Goal: Transaction & Acquisition: Obtain resource

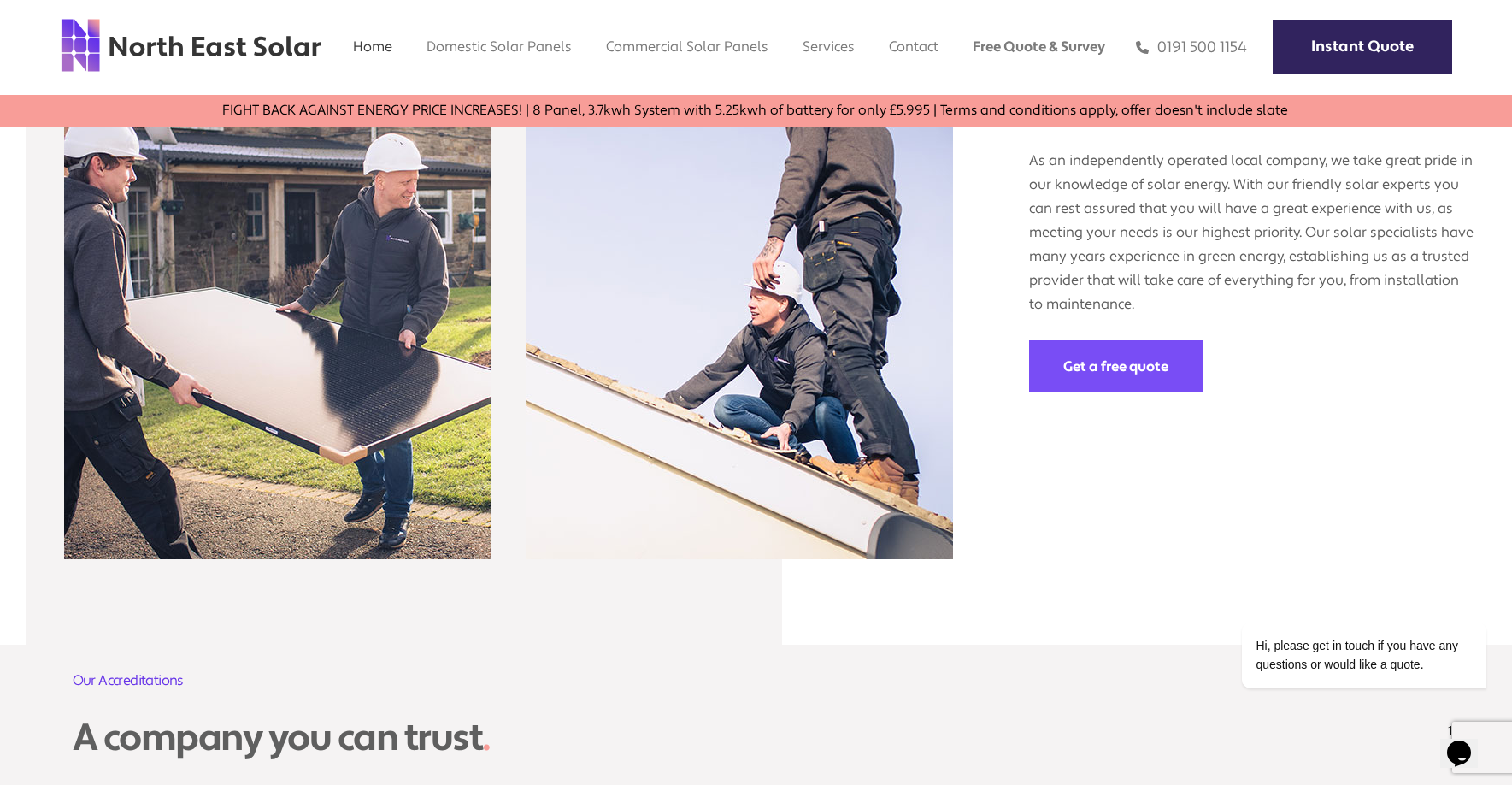
scroll to position [2622, 0]
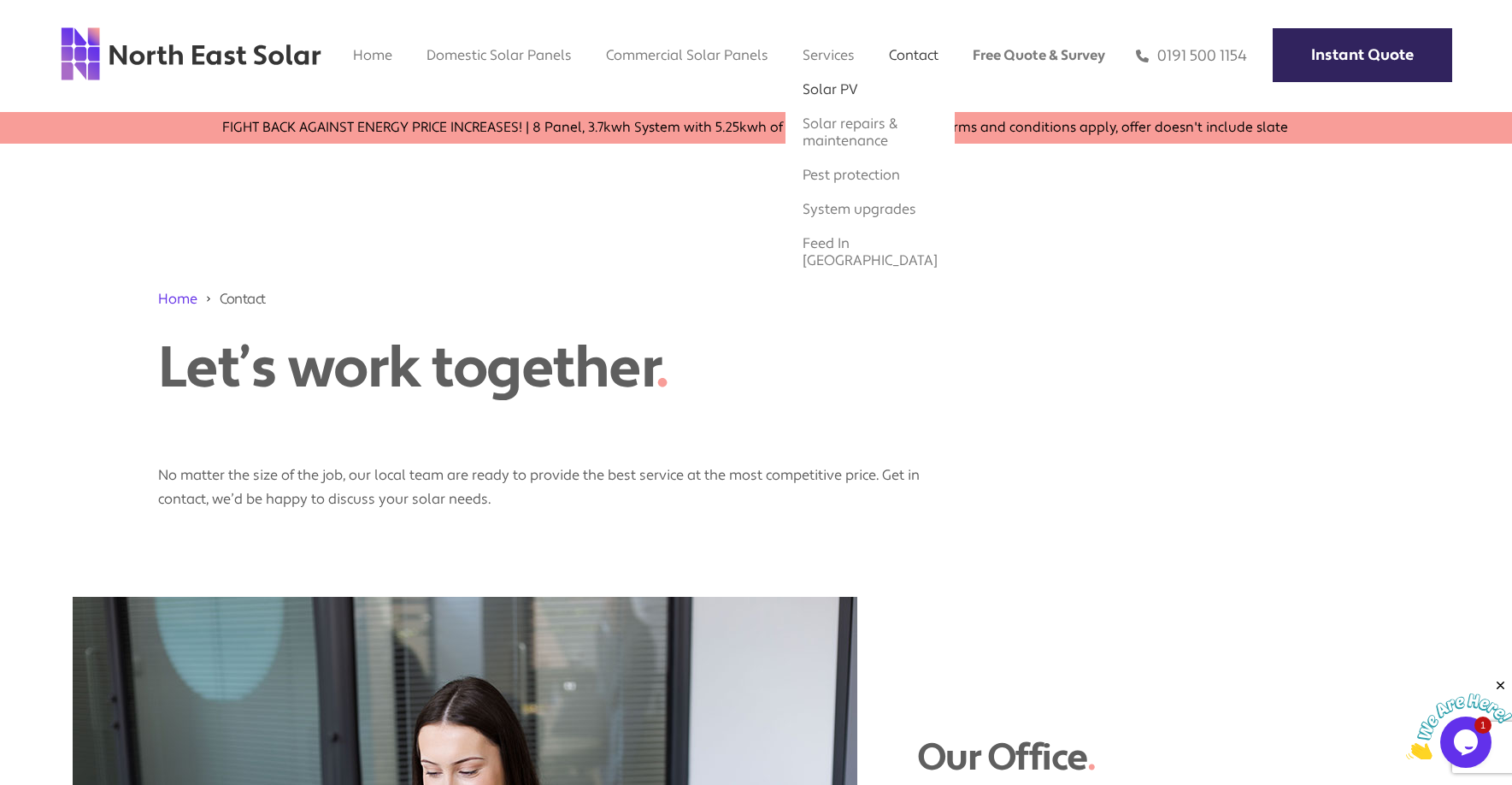
click at [831, 86] on link "Solar PV" at bounding box center [830, 89] width 56 height 18
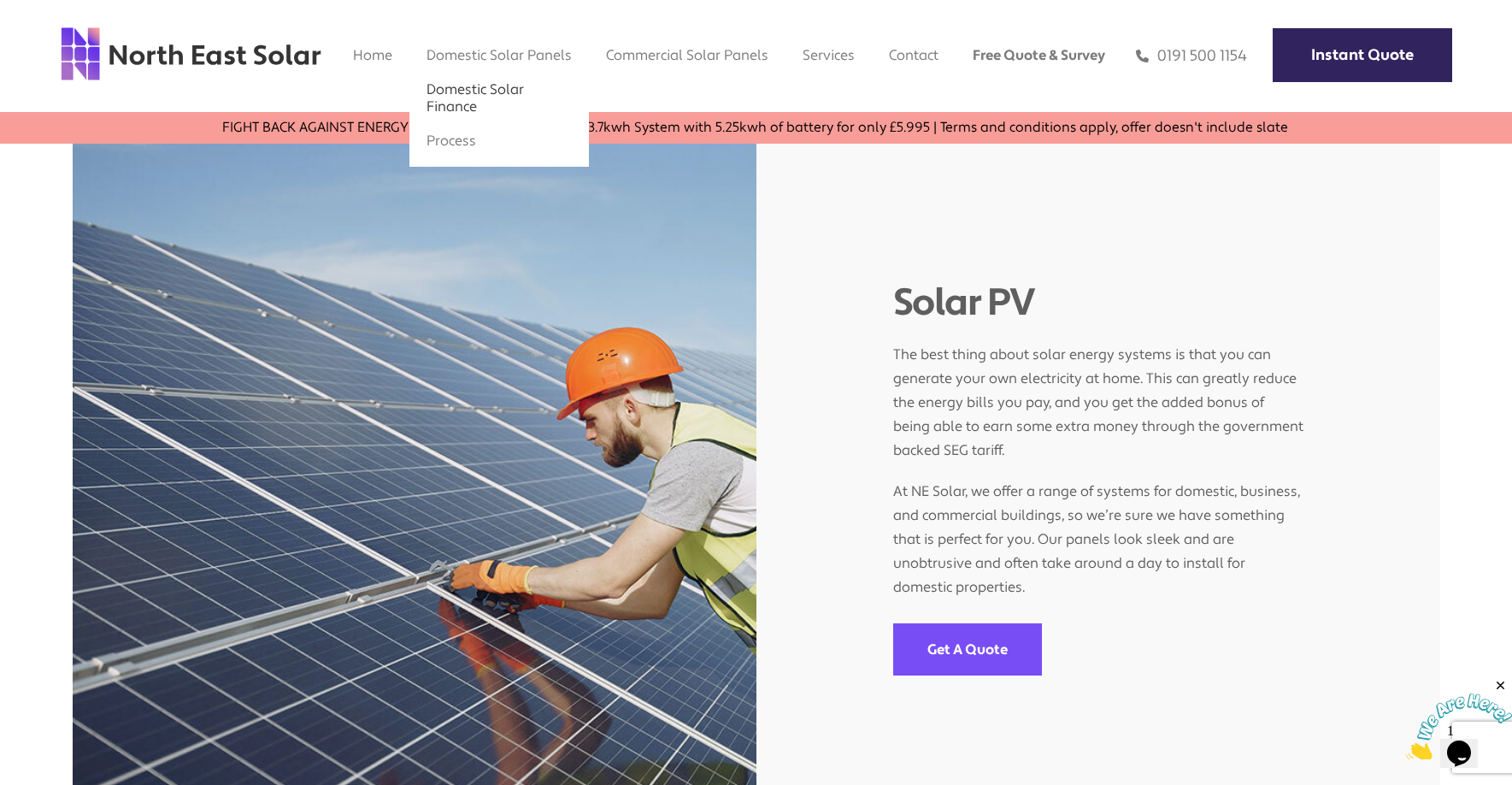
click at [438, 86] on link "Domestic Solar Finance" at bounding box center [475, 97] width 97 height 35
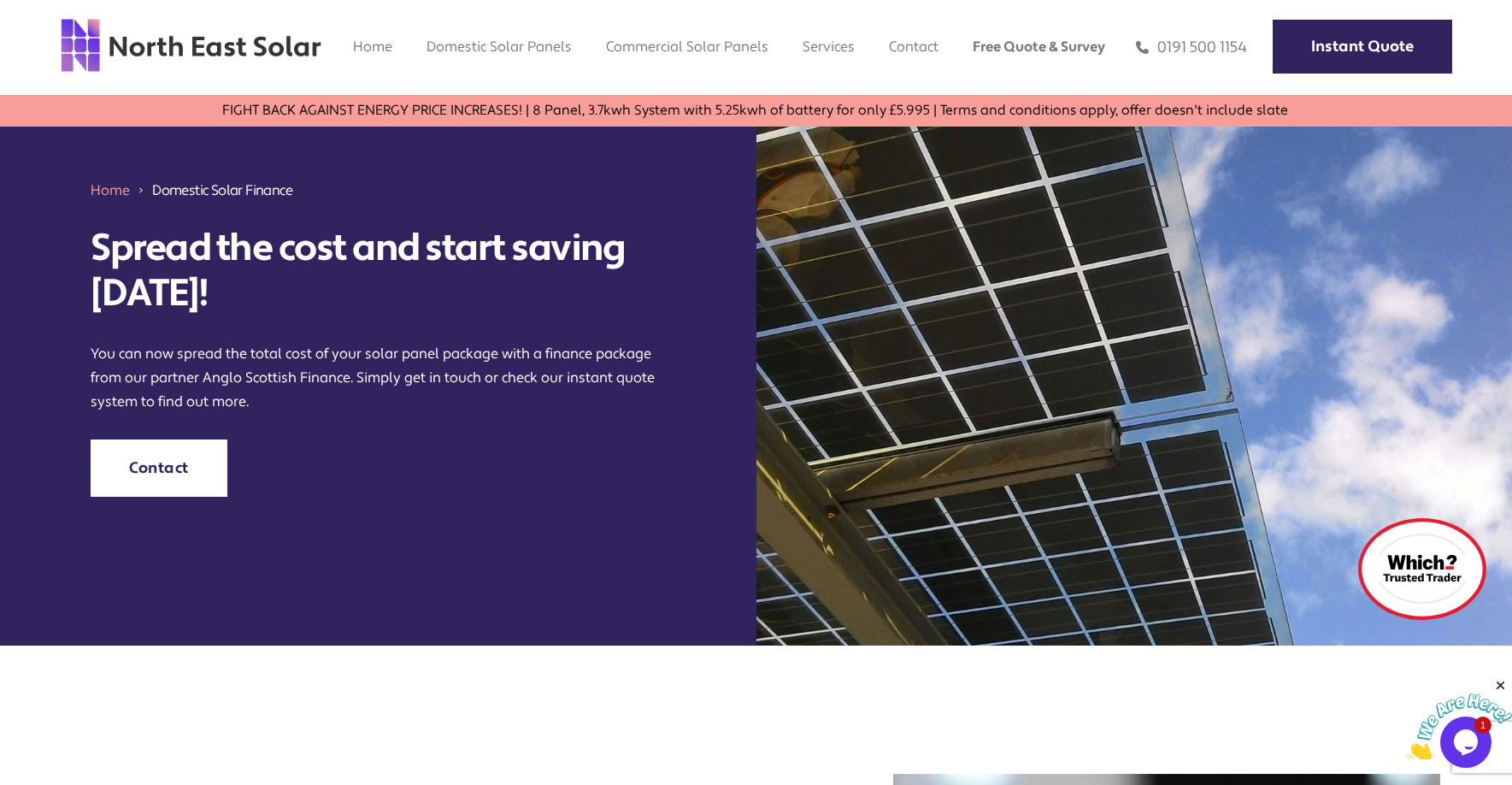
scroll to position [163, 0]
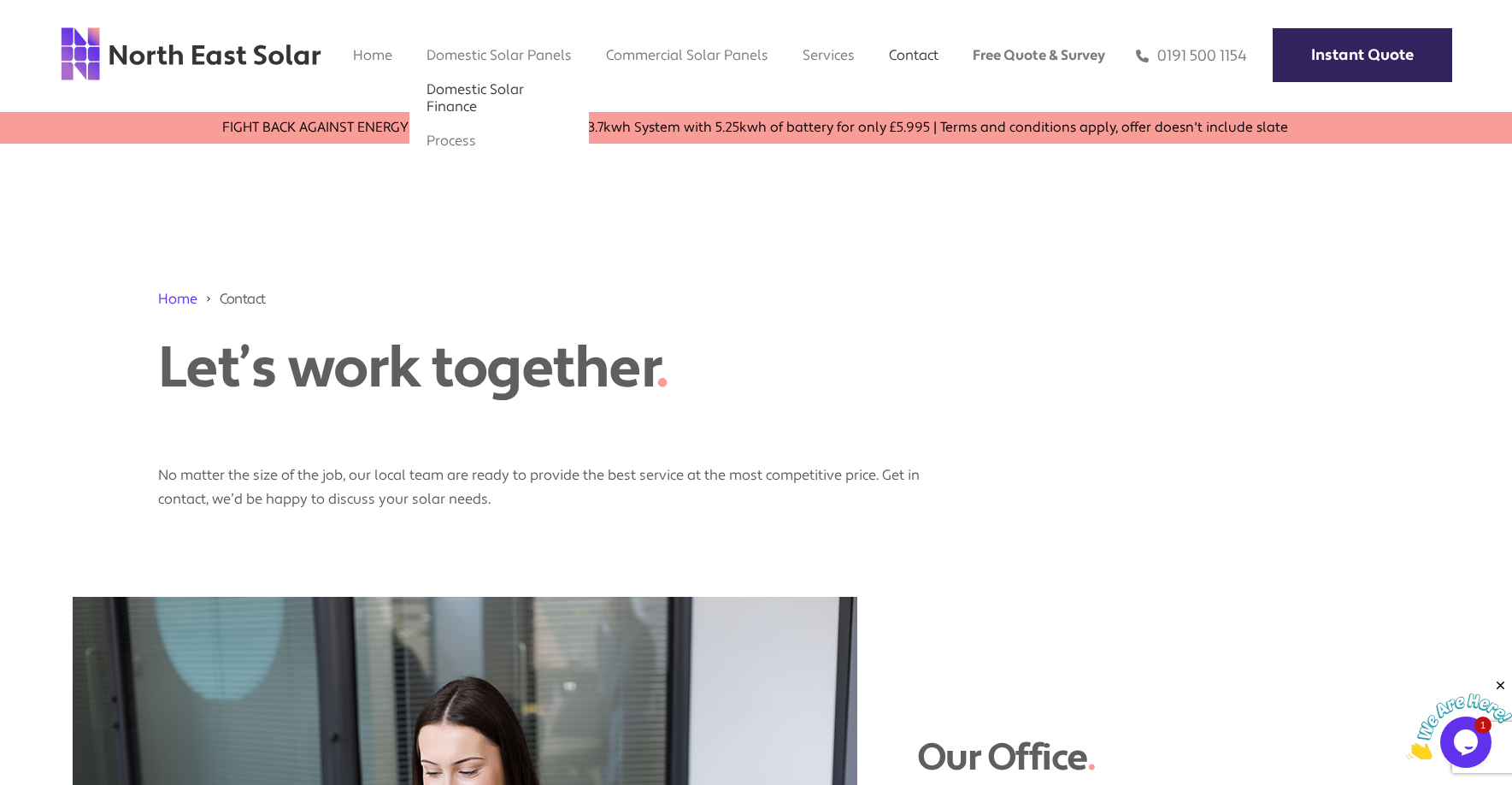
click at [476, 84] on link "Domestic Solar Finance" at bounding box center [475, 97] width 97 height 35
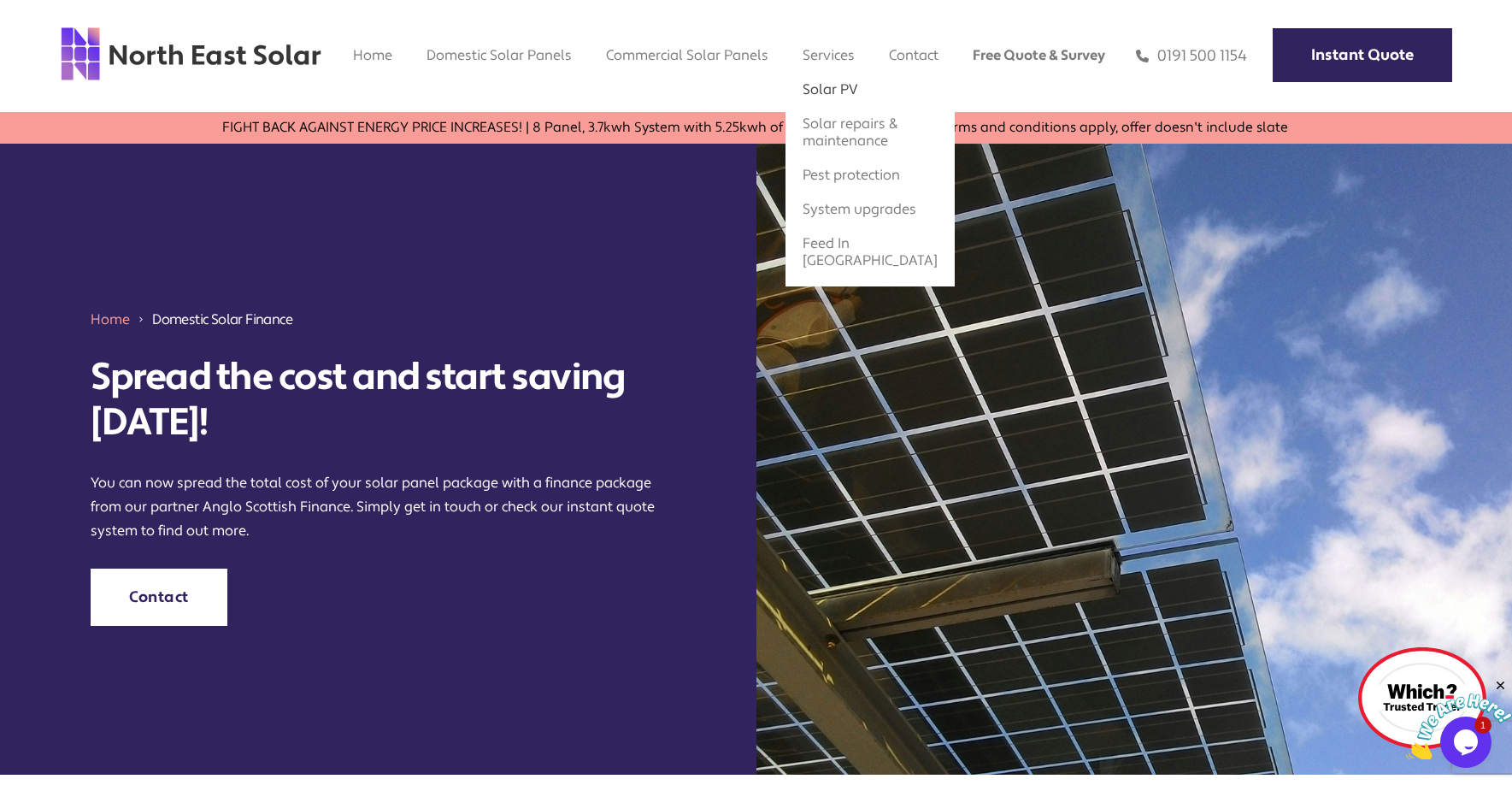
click at [832, 87] on link "Solar PV" at bounding box center [830, 89] width 56 height 18
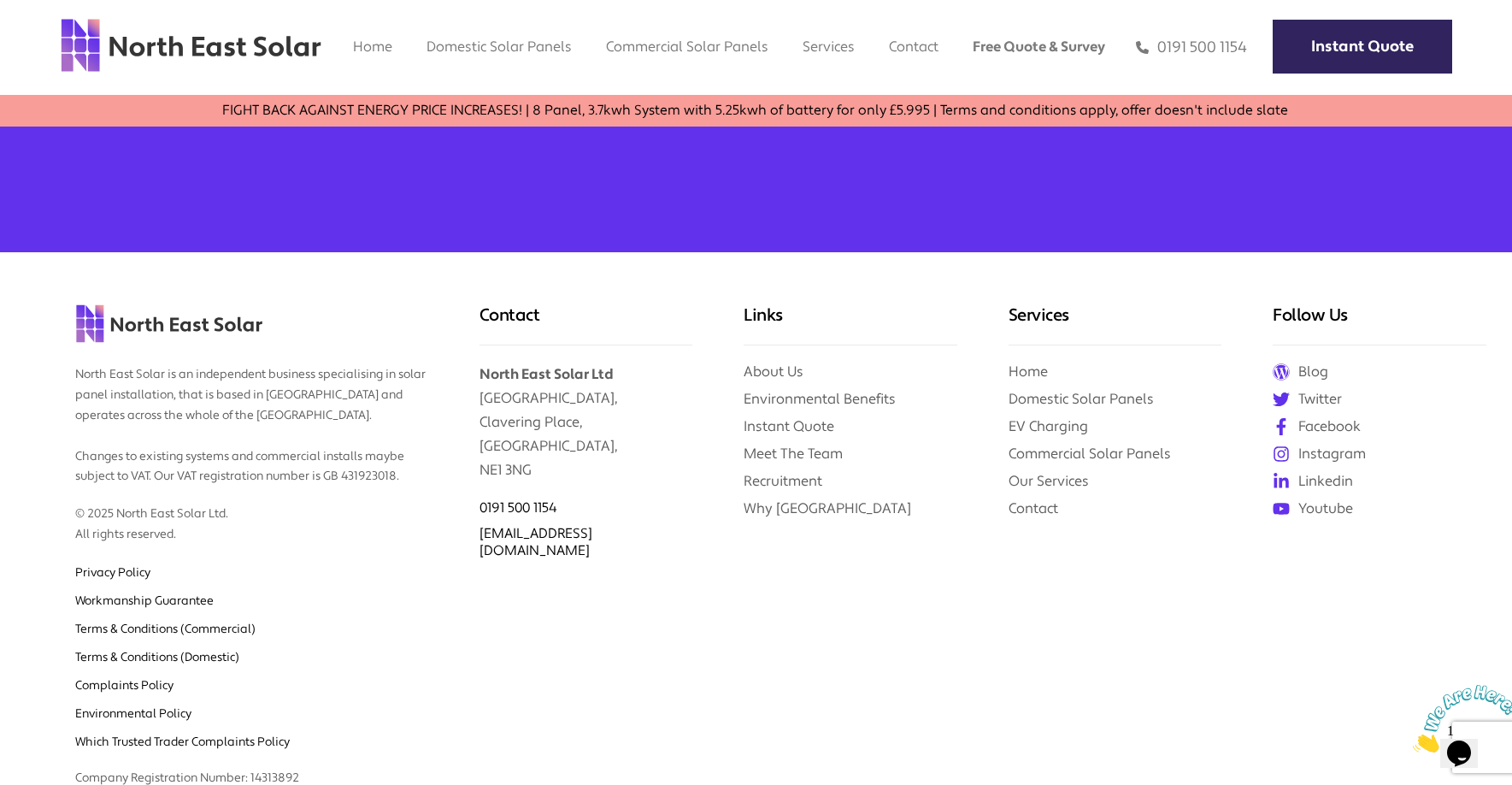
scroll to position [1576, 0]
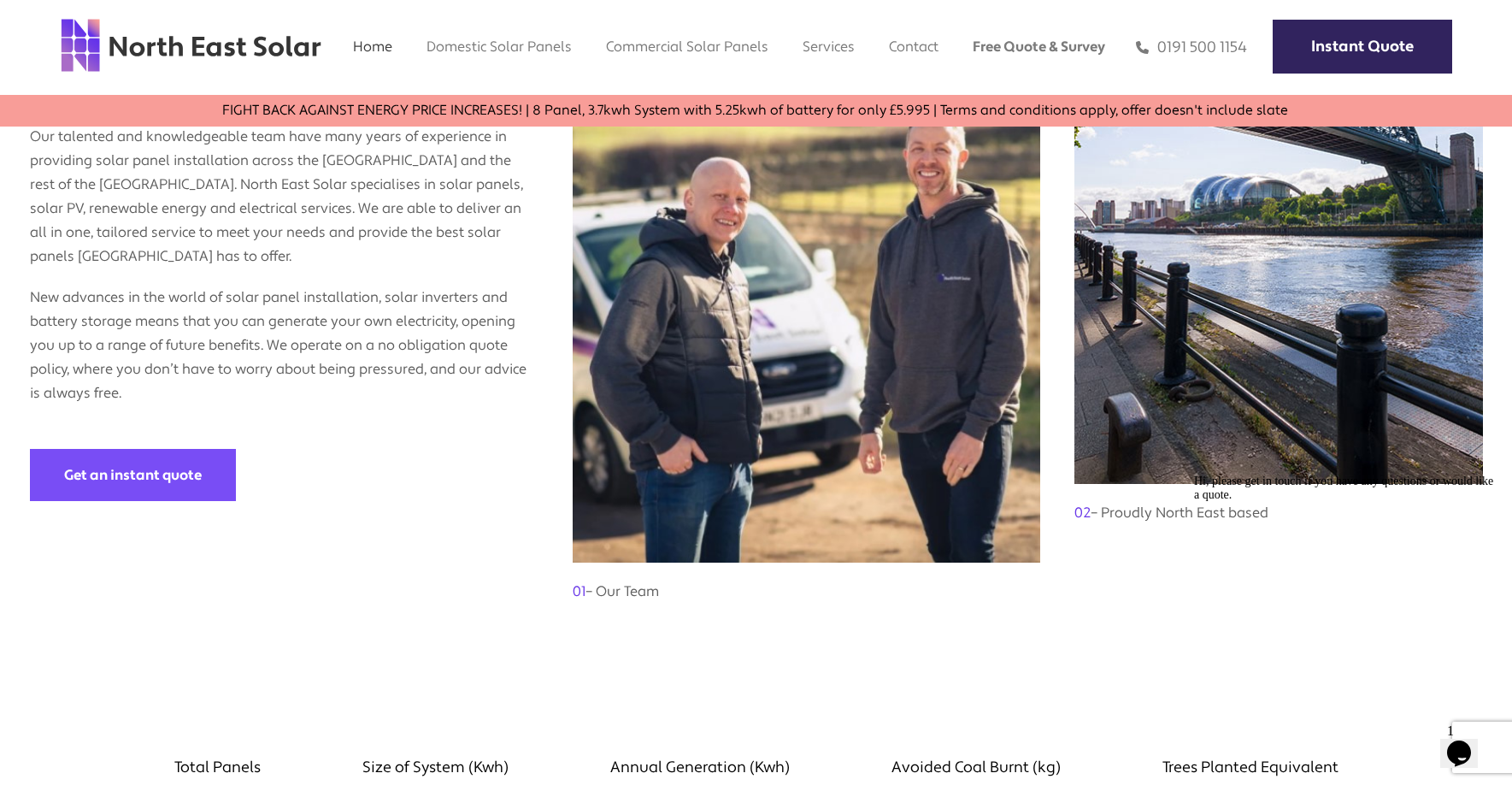
scroll to position [1478, 0]
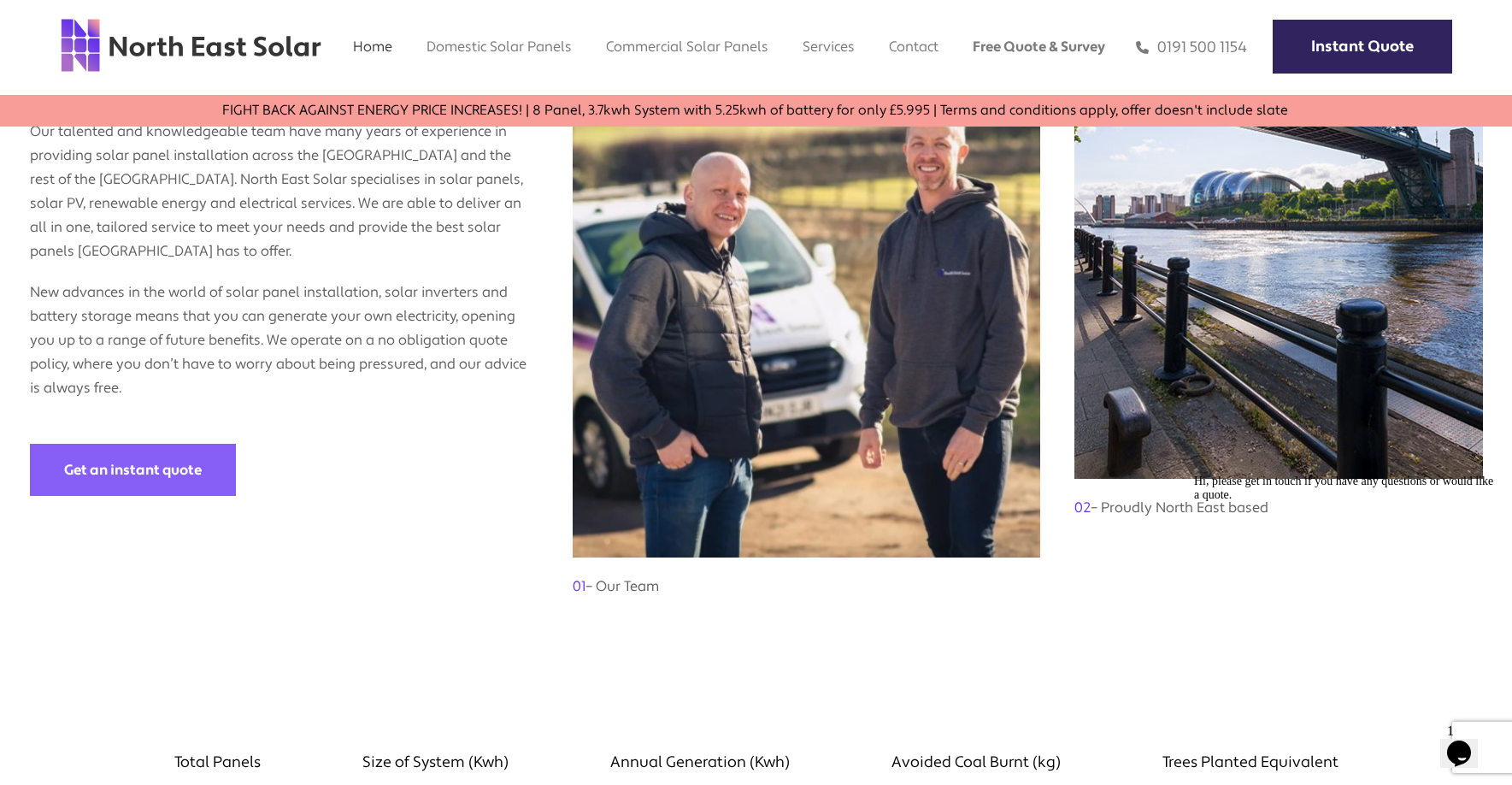
click at [195, 444] on link "Get an instant quote" at bounding box center [133, 469] width 206 height 52
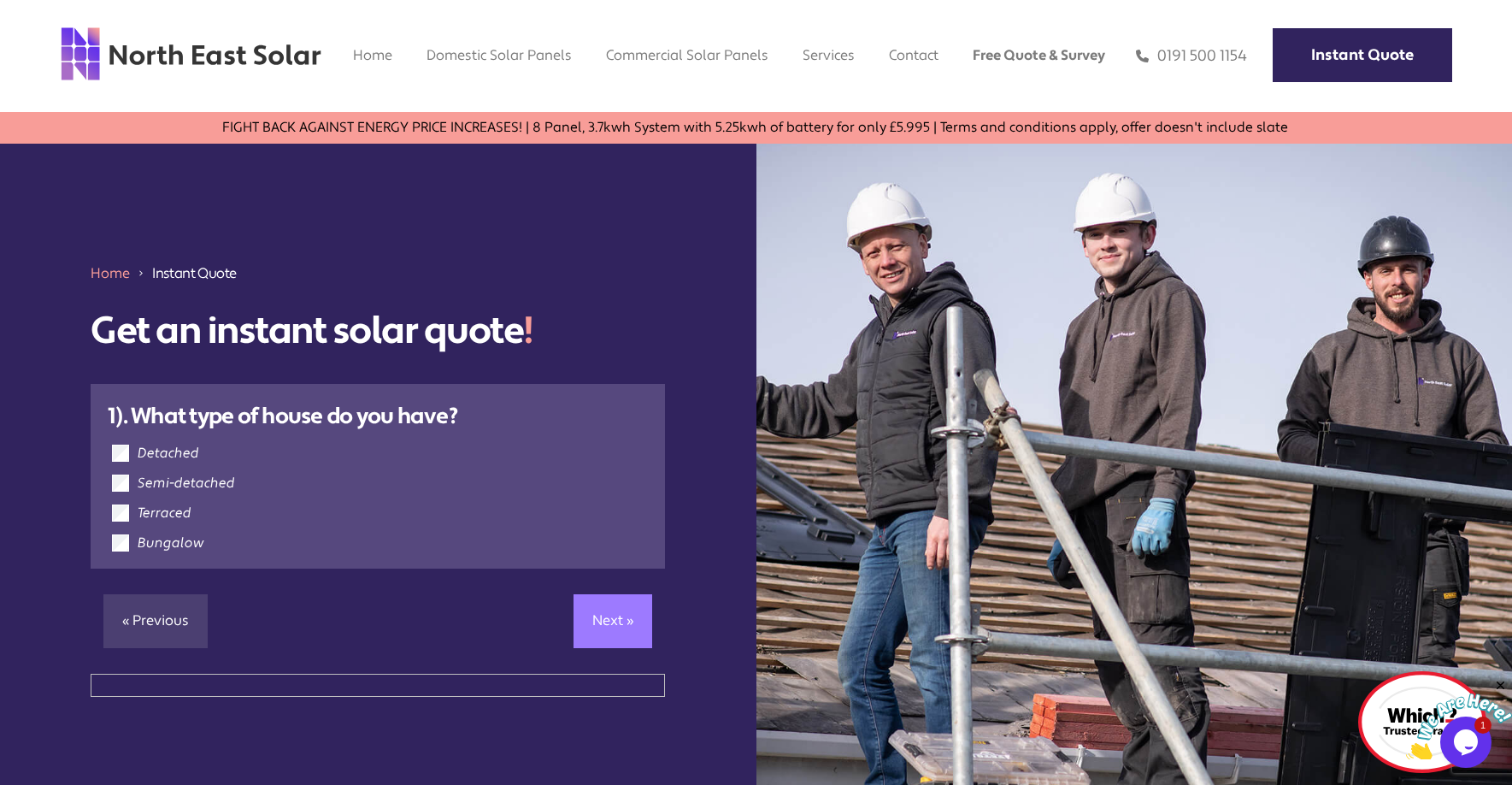
click at [606, 621] on link "Next »" at bounding box center [612, 620] width 78 height 53
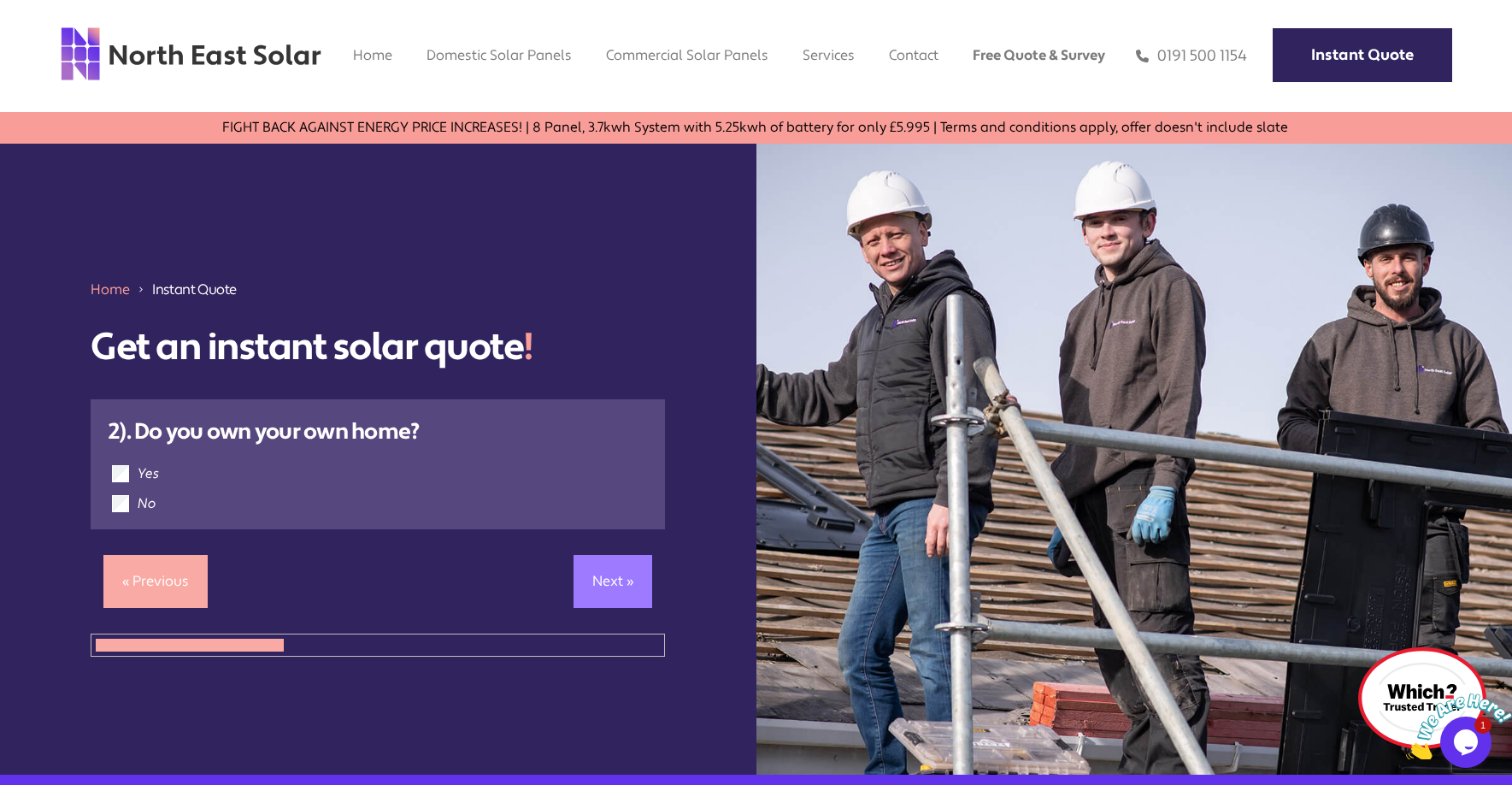
click at [617, 584] on link "Next »" at bounding box center [612, 581] width 78 height 53
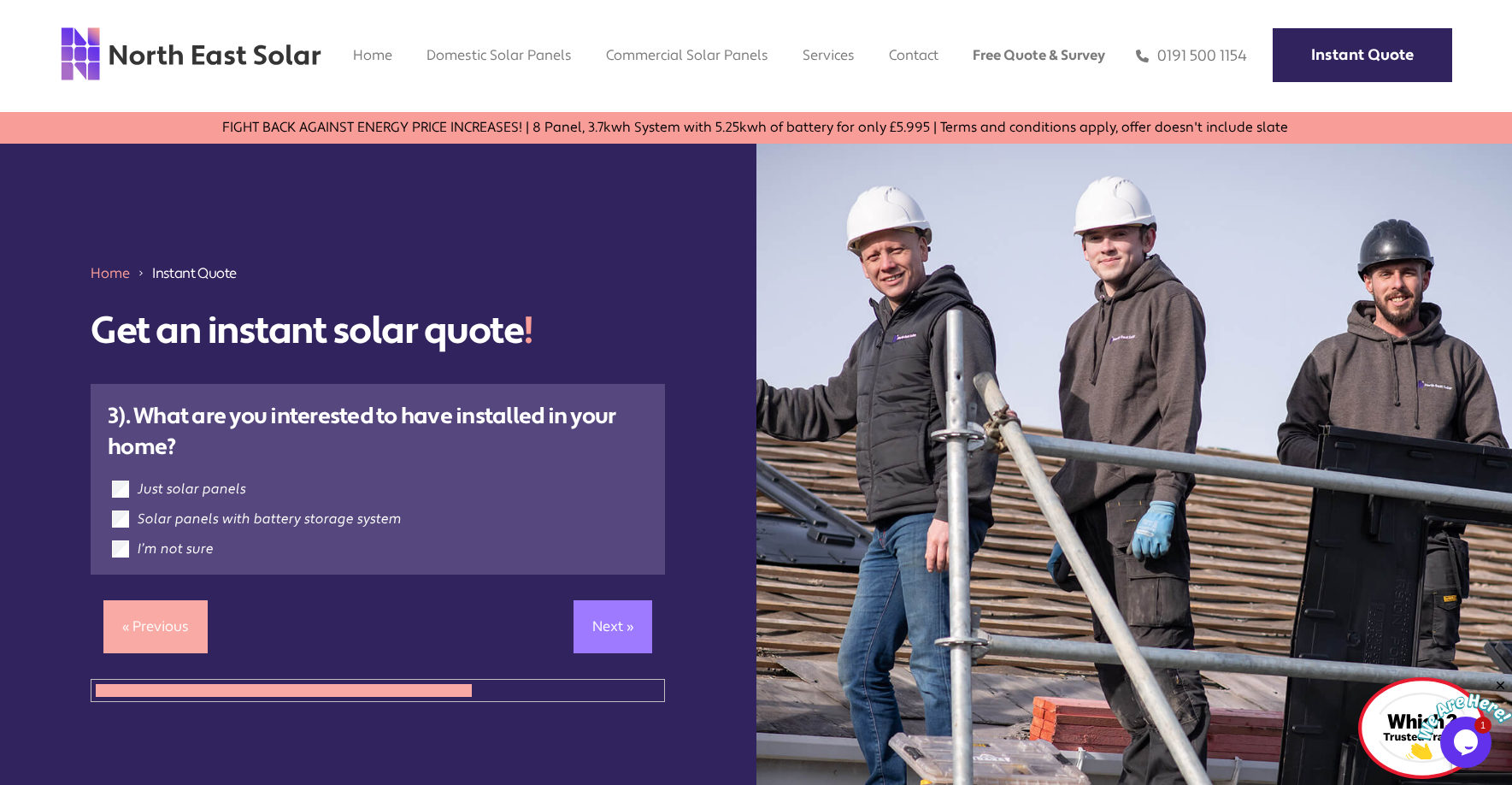
click at [621, 619] on link "Next »" at bounding box center [612, 626] width 78 height 53
